Goal: Check status: Check status

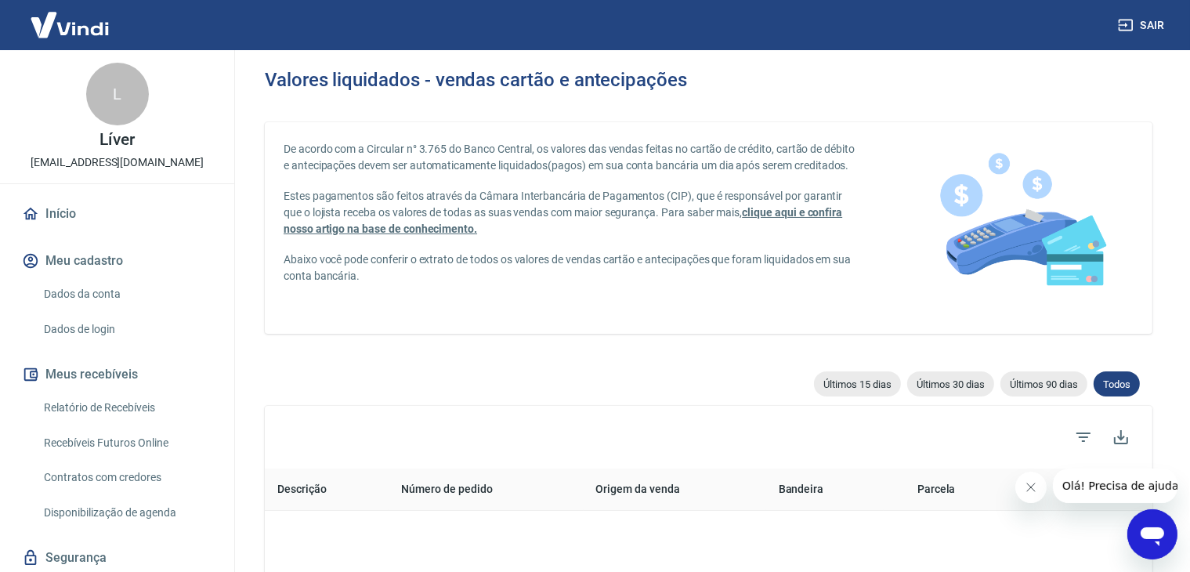
click at [354, 374] on div "Últimos 15 dias Últimos 30 dias Últimos 90 dias Todos" at bounding box center [708, 382] width 887 height 22
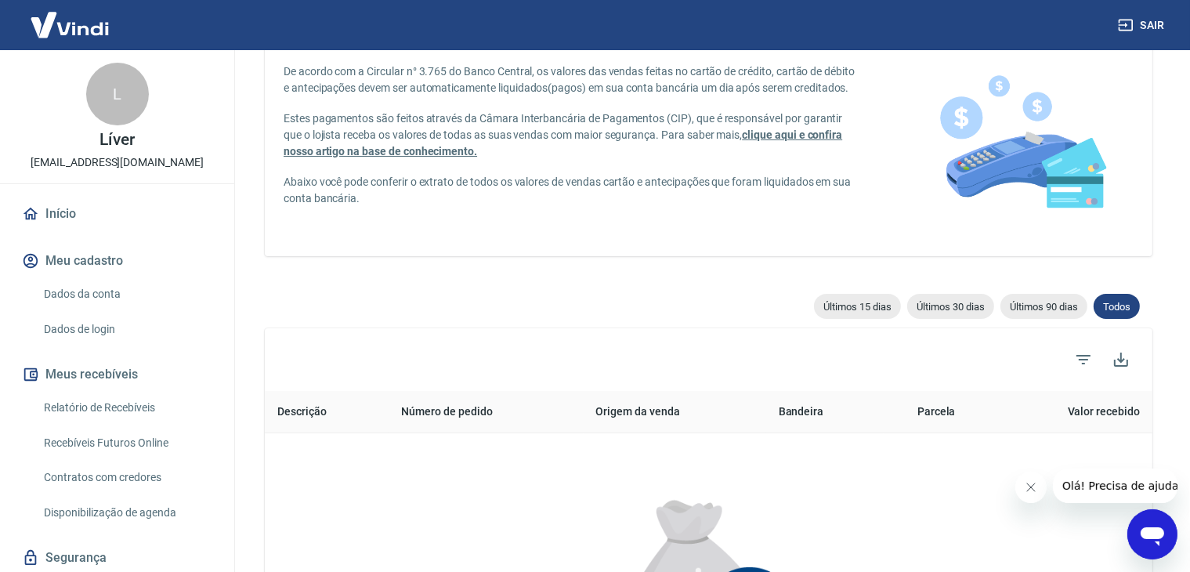
scroll to position [78, 0]
click at [129, 407] on link "Relatório de Recebíveis" at bounding box center [127, 408] width 178 height 32
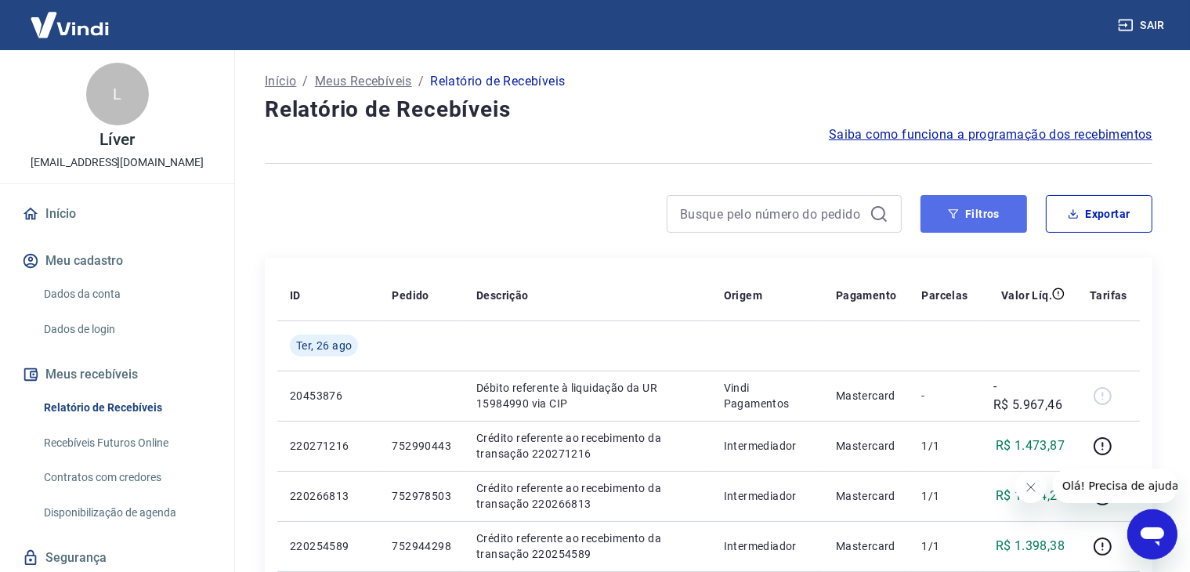
click at [972, 218] on button "Filtros" at bounding box center [973, 214] width 107 height 38
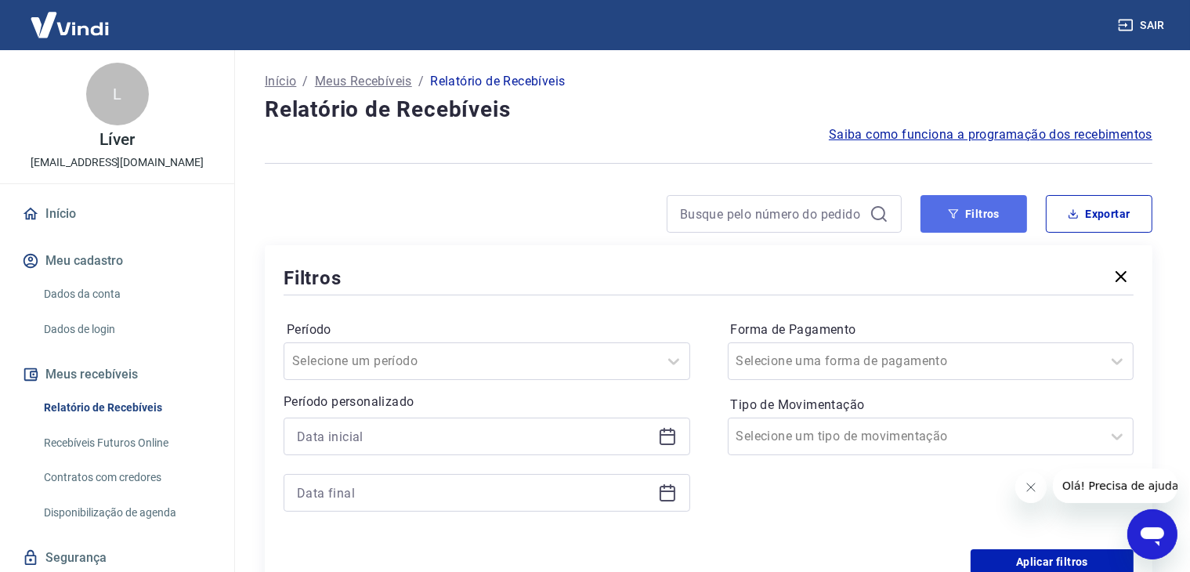
click at [980, 215] on button "Filtros" at bounding box center [973, 214] width 107 height 38
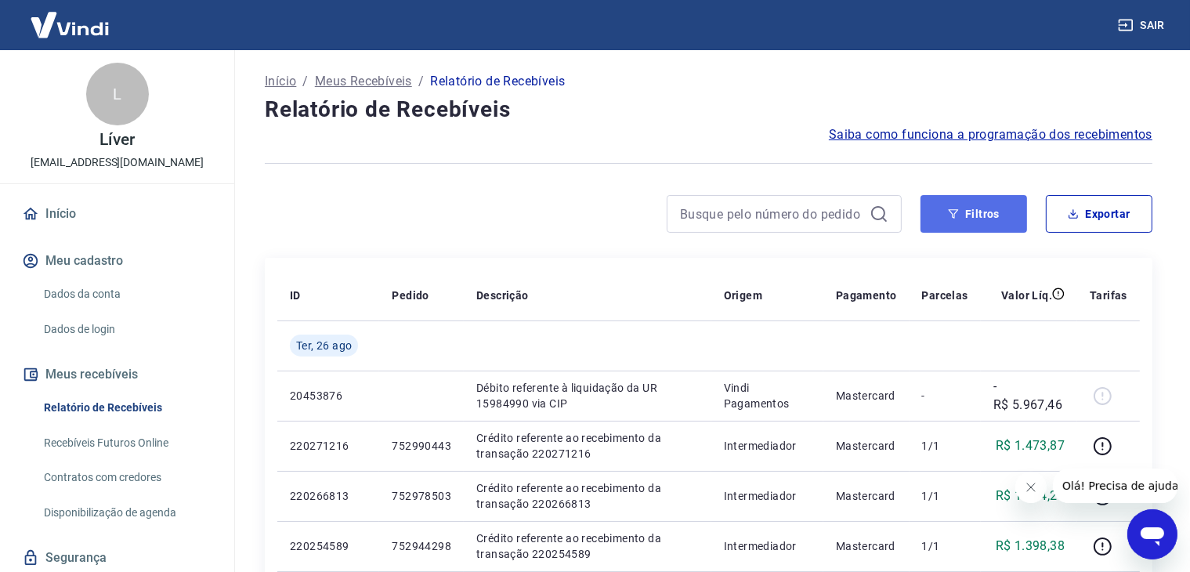
click at [977, 211] on button "Filtros" at bounding box center [973, 214] width 107 height 38
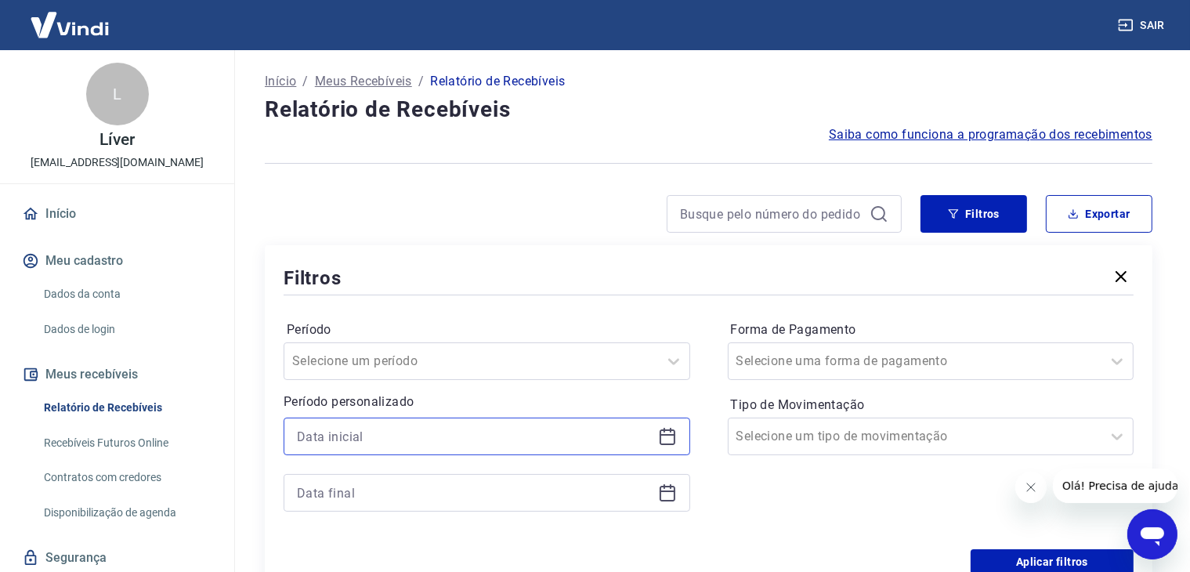
click at [353, 433] on input at bounding box center [474, 436] width 355 height 23
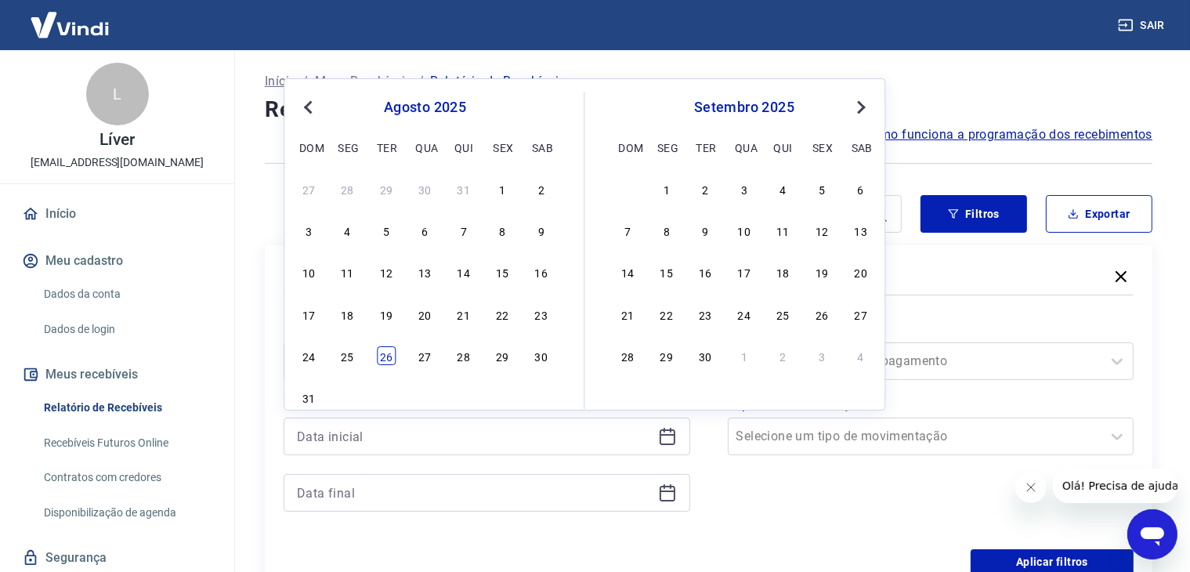
click at [379, 356] on div "26" at bounding box center [386, 355] width 19 height 19
type input "[DATE]"
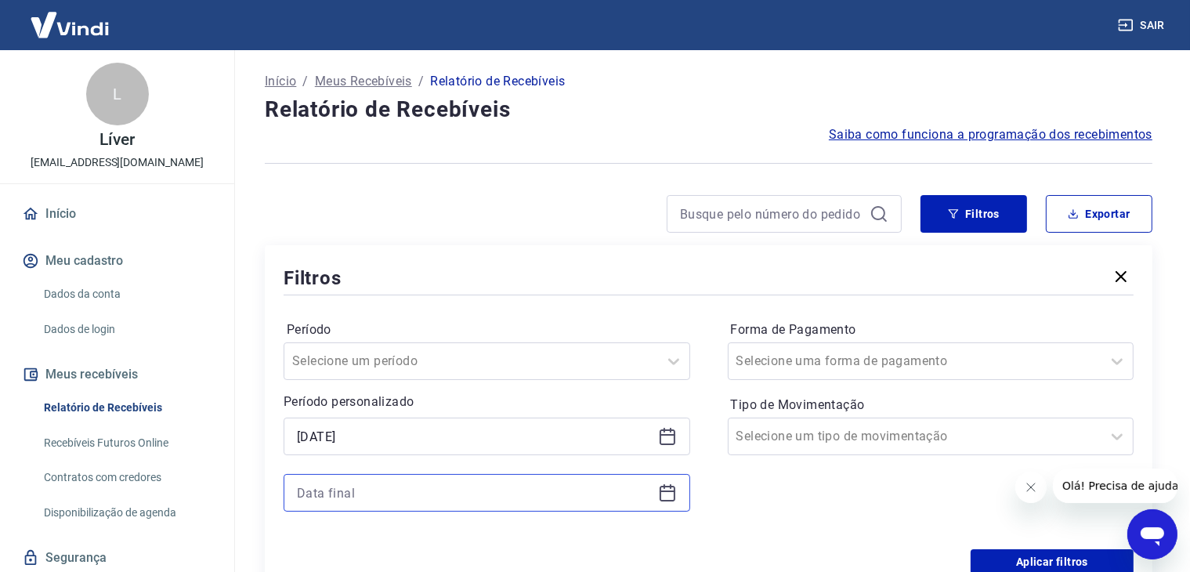
click at [364, 496] on input at bounding box center [474, 492] width 355 height 23
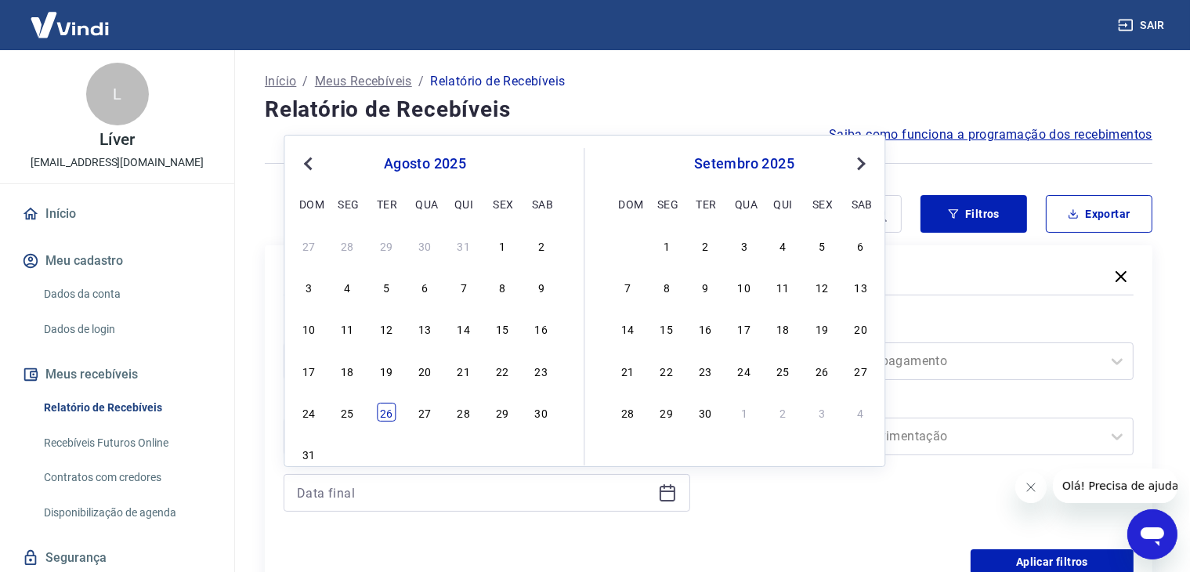
click at [382, 414] on div "26" at bounding box center [386, 412] width 19 height 19
type input "[DATE]"
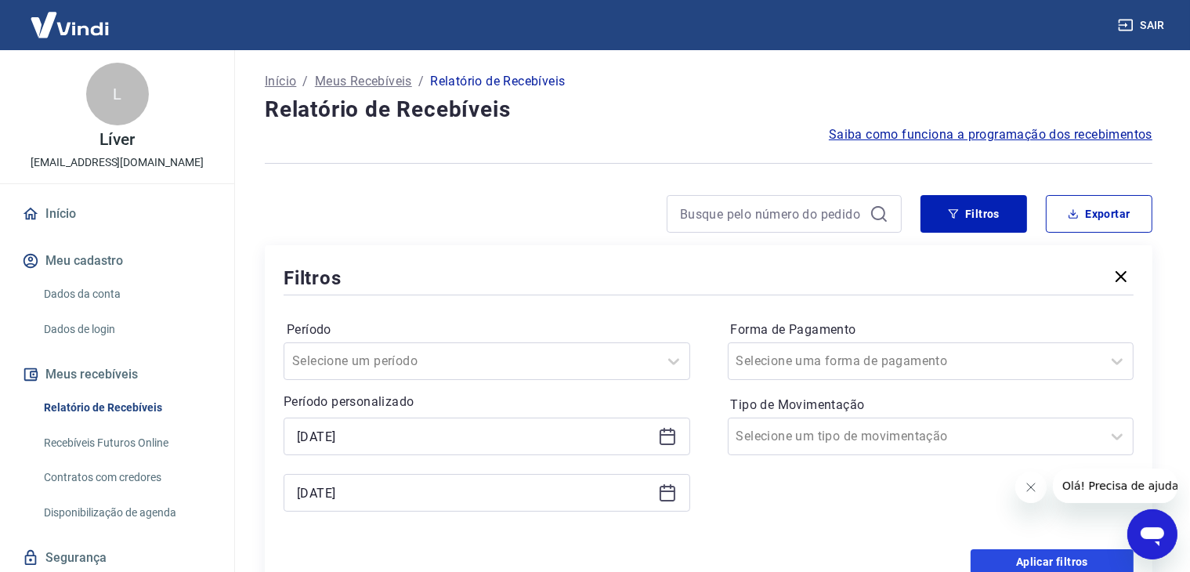
drag, startPoint x: 1007, startPoint y: 563, endPoint x: 872, endPoint y: 497, distance: 151.0
click at [1006, 562] on button "Aplicar filtros" at bounding box center [1051, 561] width 163 height 25
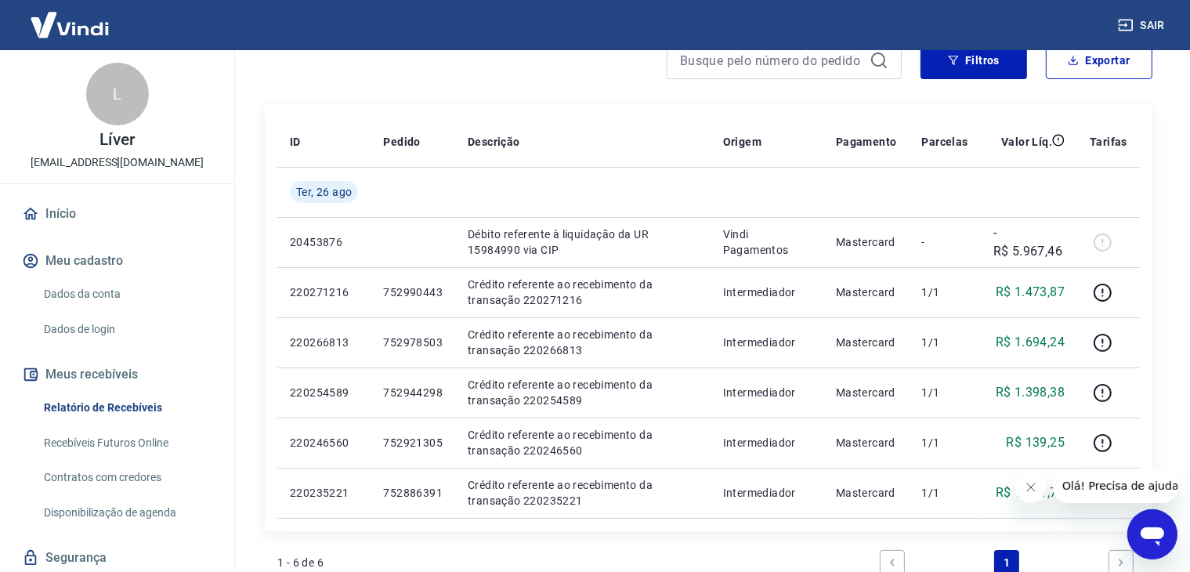
scroll to position [157, 0]
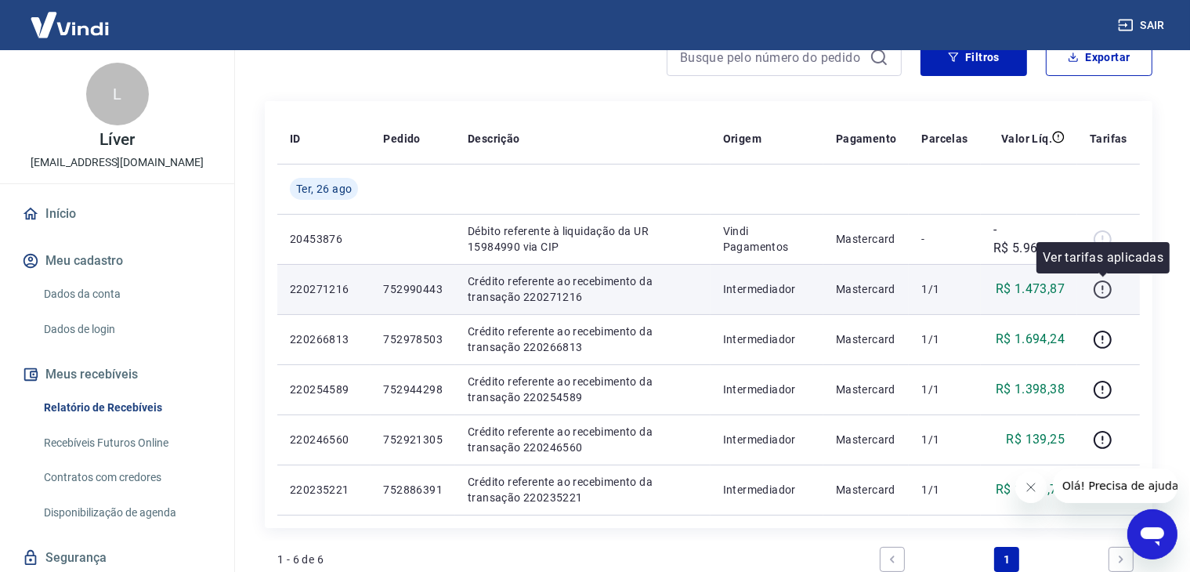
click at [1098, 288] on icon "button" at bounding box center [1103, 290] width 20 height 20
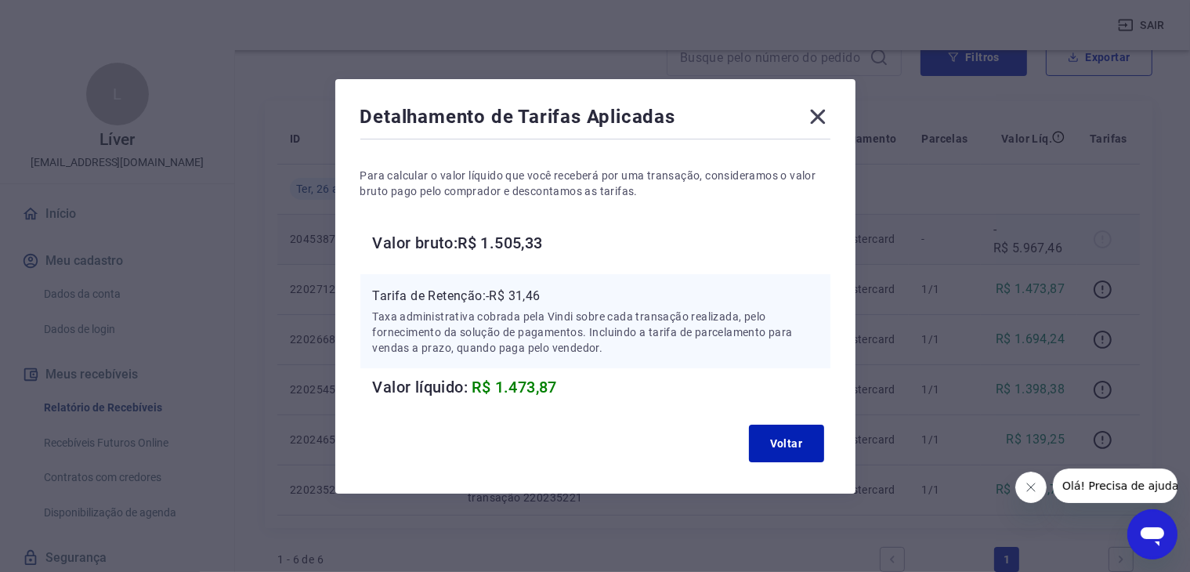
drag, startPoint x: 818, startPoint y: 119, endPoint x: 1013, endPoint y: 238, distance: 228.5
click at [821, 119] on icon at bounding box center [817, 116] width 25 height 25
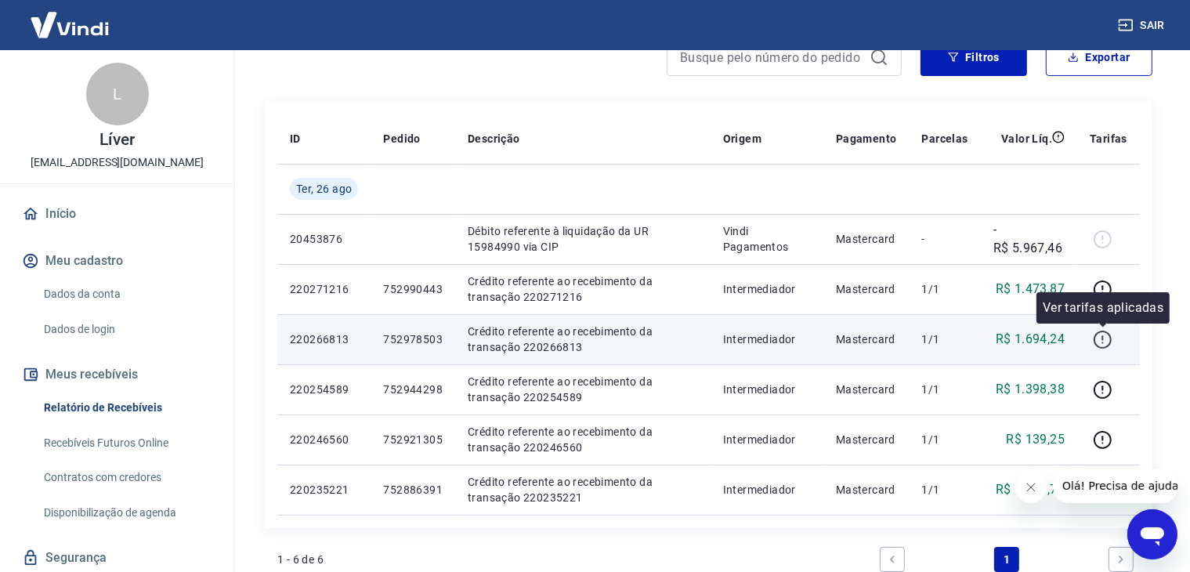
click at [1107, 341] on icon "button" at bounding box center [1103, 340] width 20 height 20
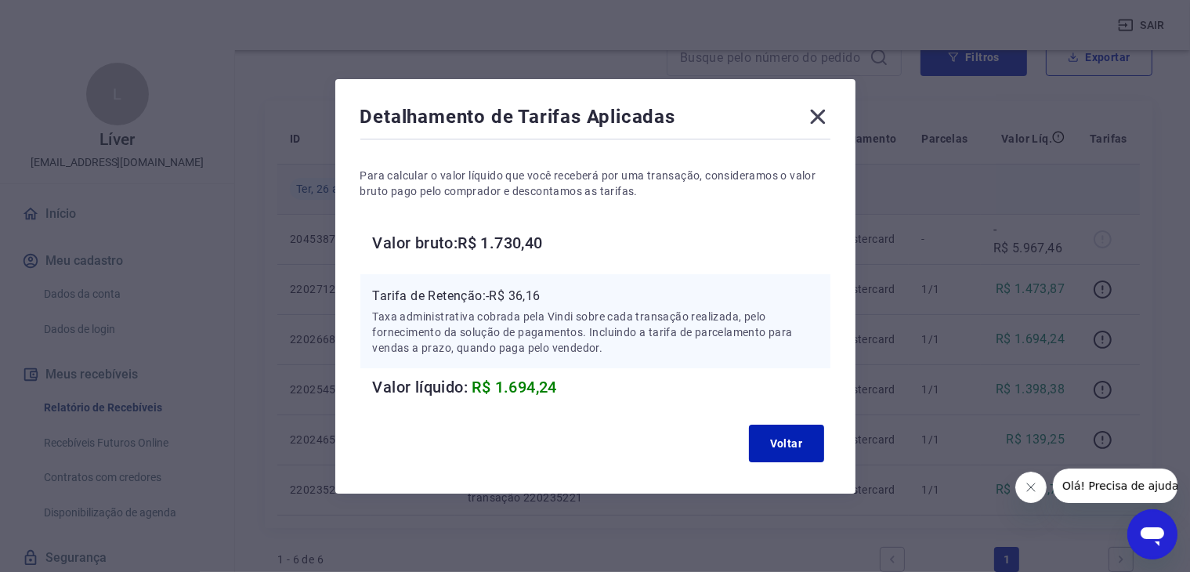
drag, startPoint x: 827, startPoint y: 119, endPoint x: 902, endPoint y: 176, distance: 93.8
click at [830, 121] on icon at bounding box center [817, 116] width 25 height 25
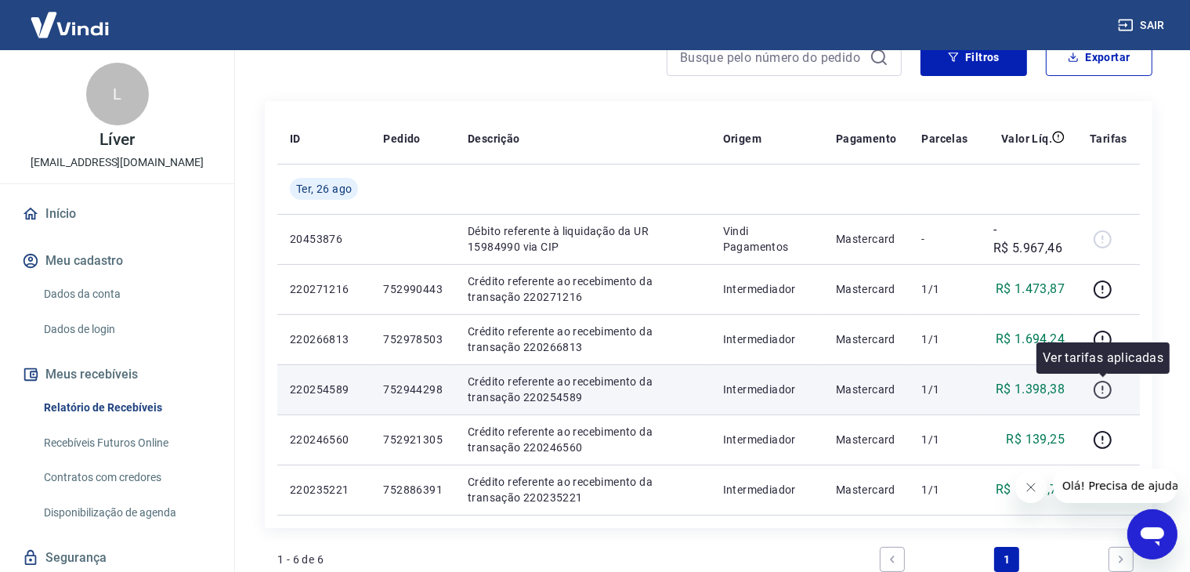
click at [1098, 396] on icon "button" at bounding box center [1102, 390] width 18 height 18
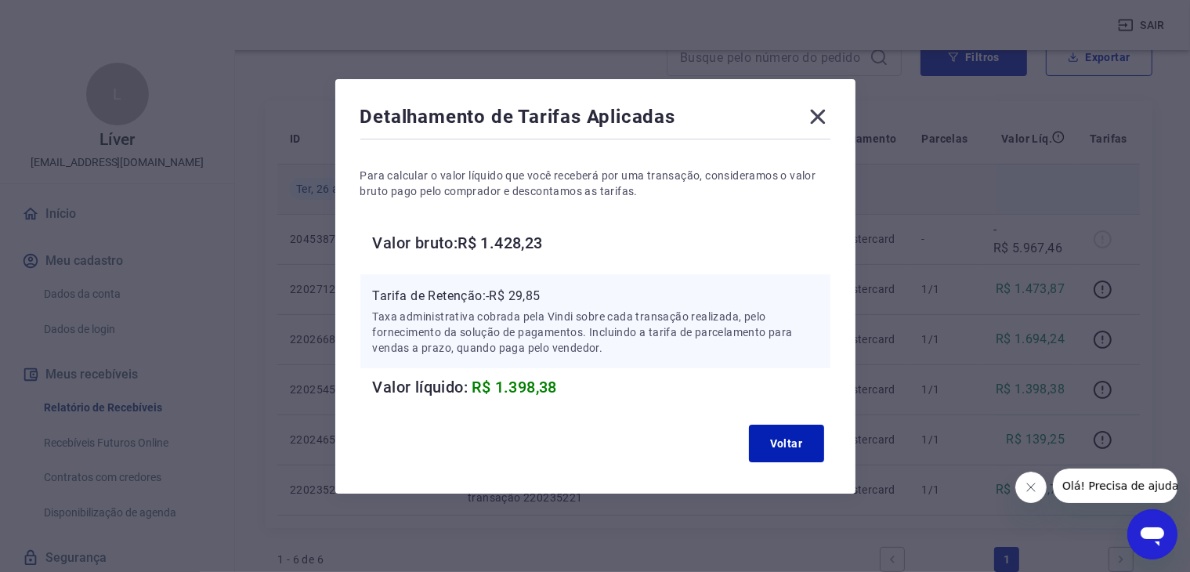
drag, startPoint x: 820, startPoint y: 120, endPoint x: 889, endPoint y: 175, distance: 88.1
click at [822, 119] on icon at bounding box center [817, 116] width 15 height 15
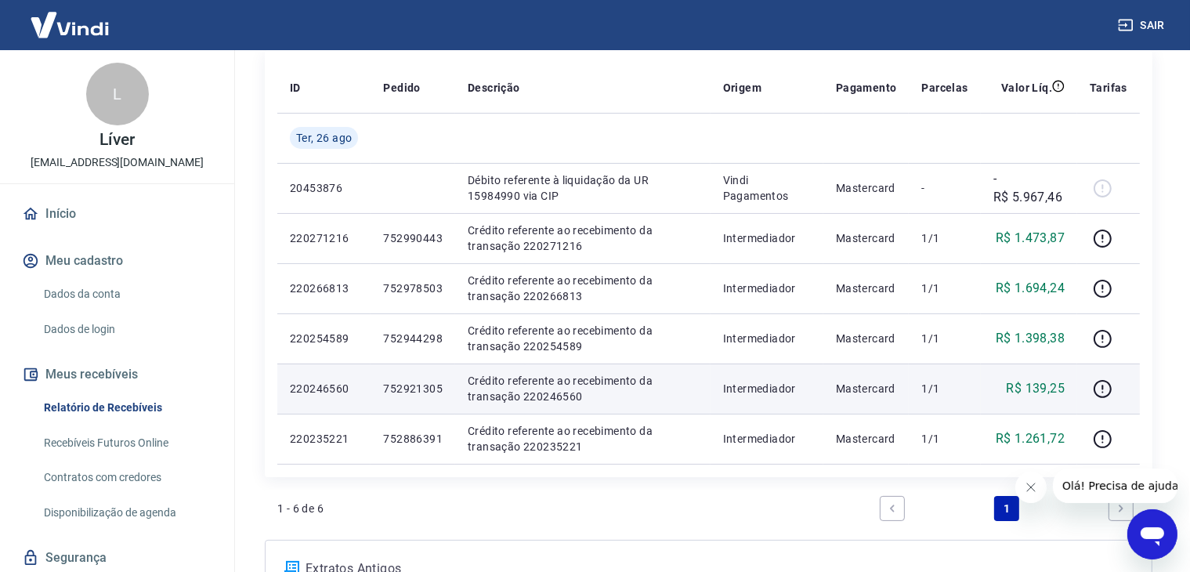
scroll to position [235, 0]
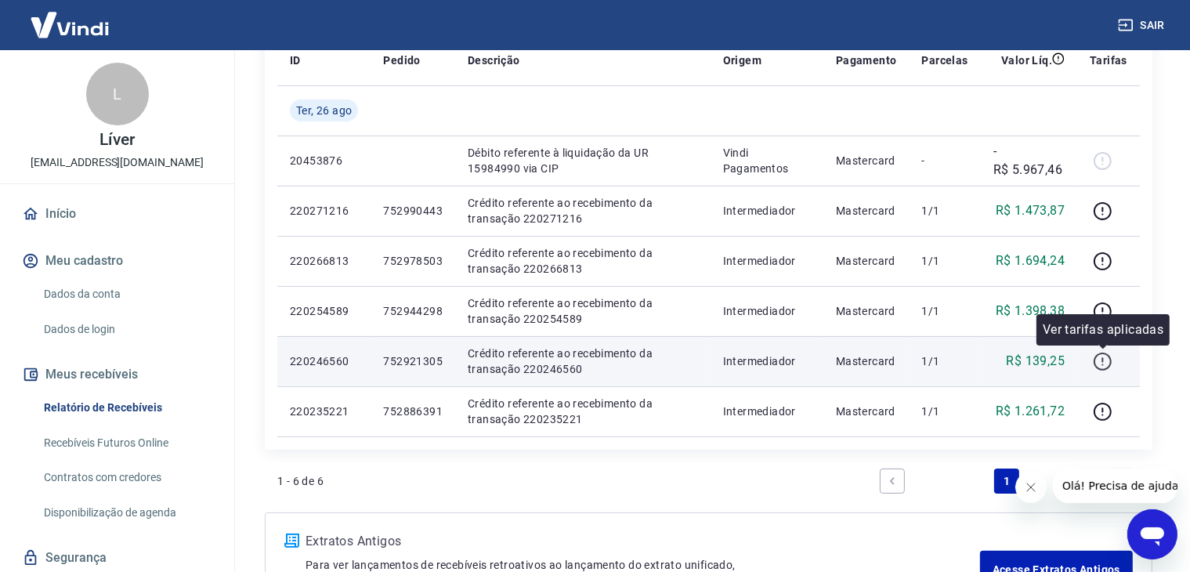
click at [1102, 359] on icon "button" at bounding box center [1103, 362] width 20 height 20
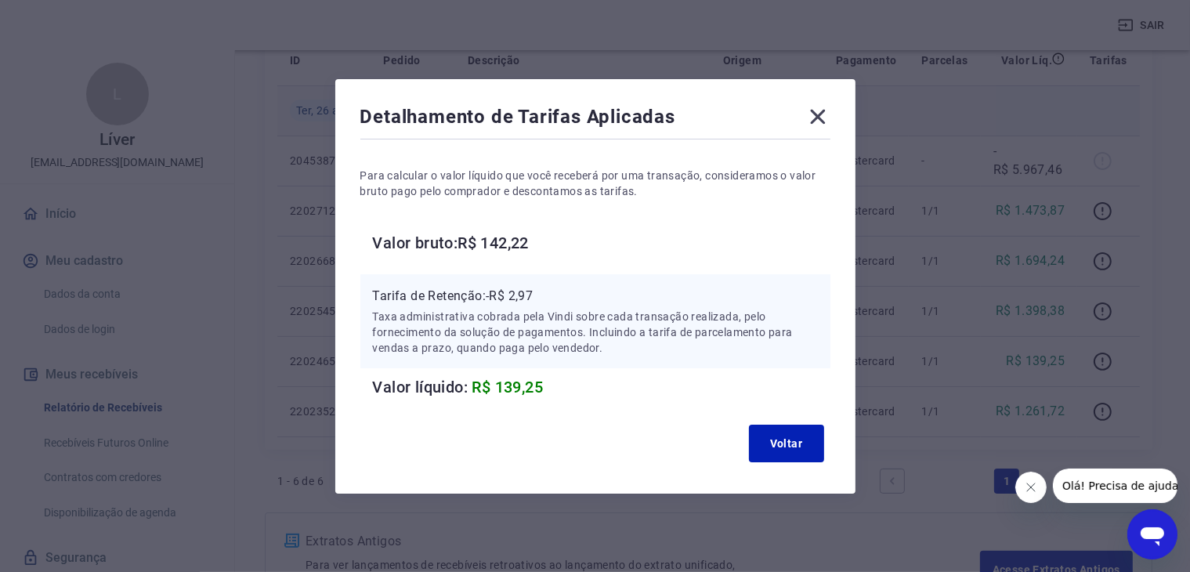
click at [818, 116] on icon at bounding box center [817, 116] width 25 height 25
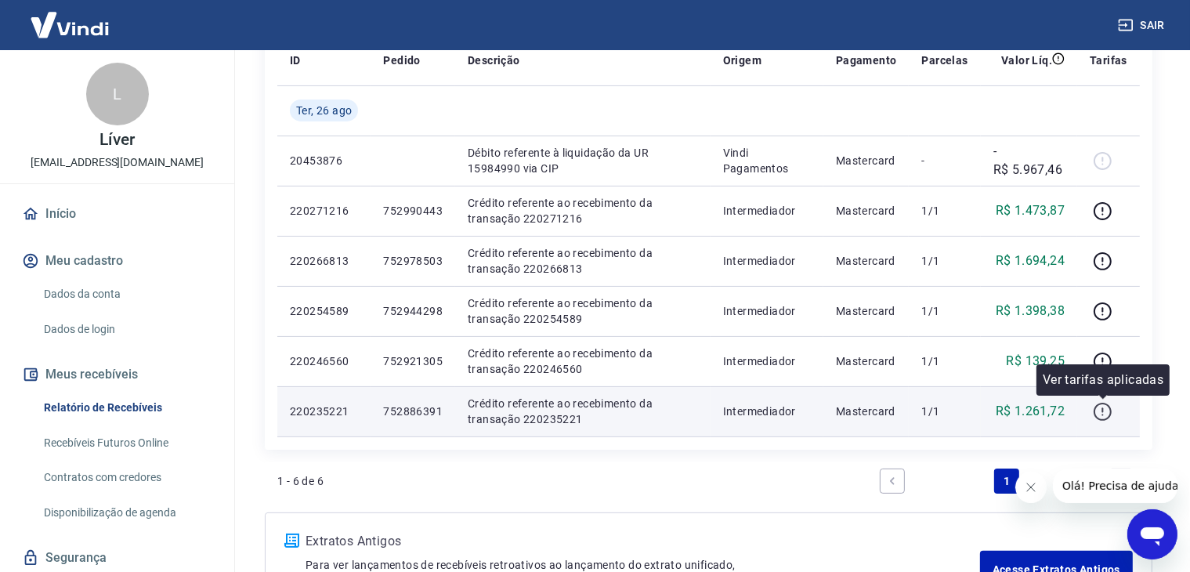
click at [1097, 406] on icon "button" at bounding box center [1102, 412] width 18 height 18
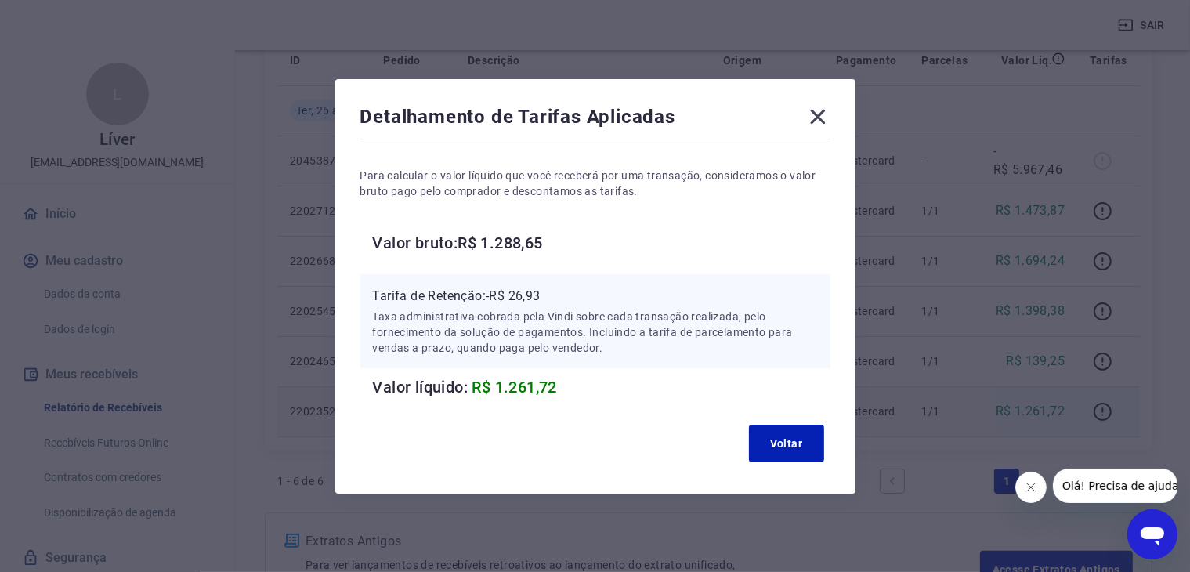
click at [823, 117] on icon at bounding box center [817, 116] width 15 height 15
